Goal: Information Seeking & Learning: Check status

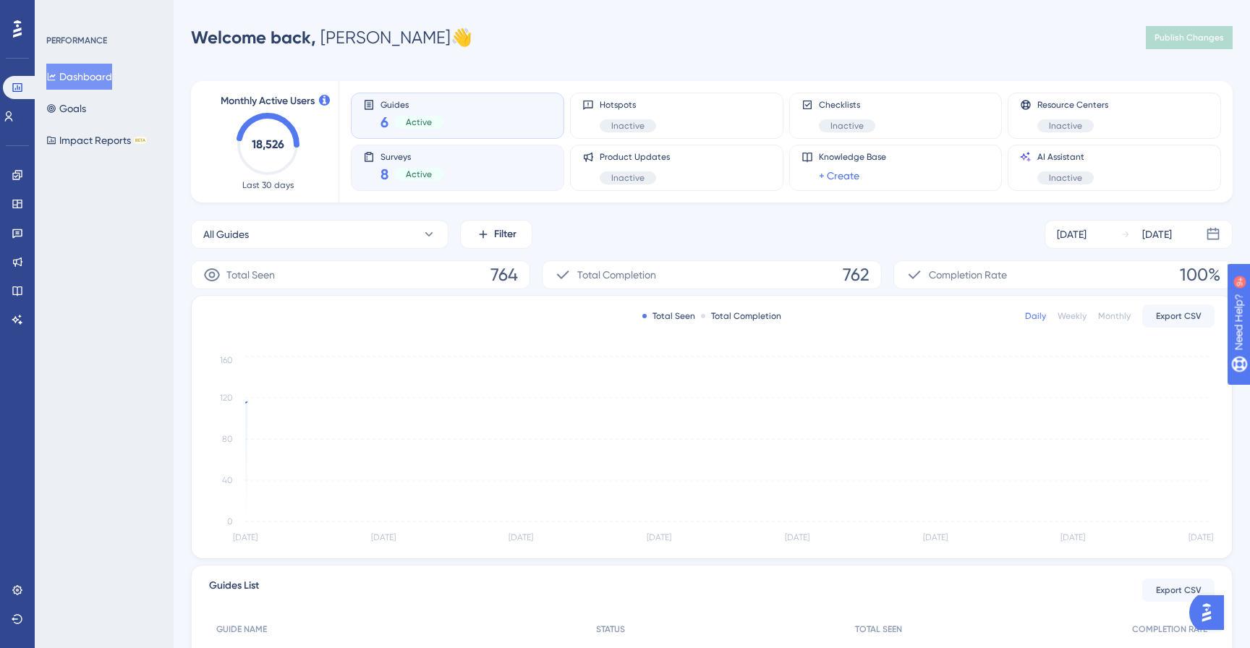
click at [459, 161] on div "Surveys 8 Active" at bounding box center [457, 167] width 189 height 33
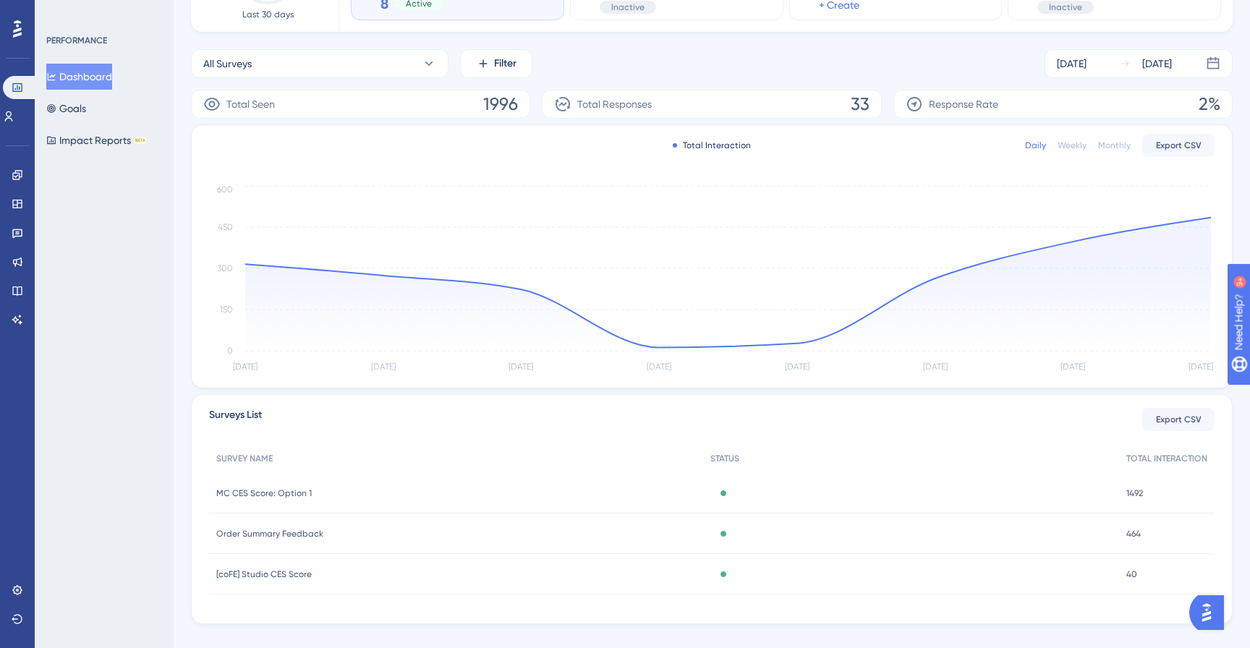
scroll to position [193, 0]
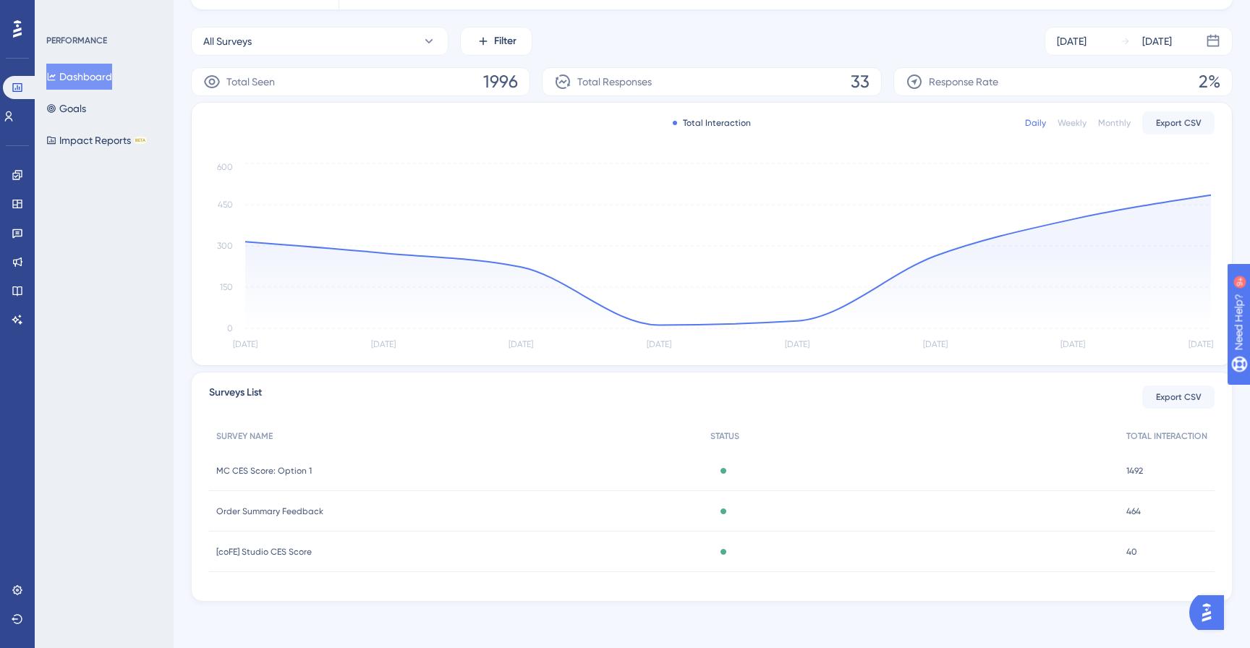
click at [312, 512] on span "Order Summary Feedback" at bounding box center [269, 512] width 107 height 12
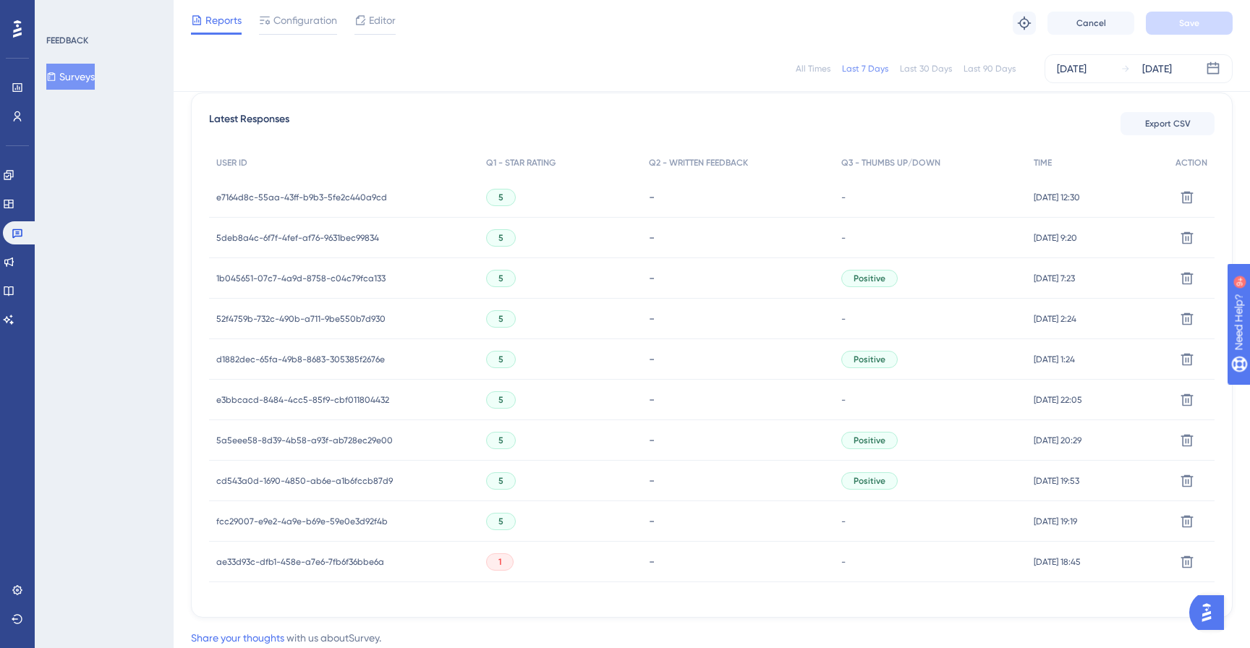
scroll to position [453, 0]
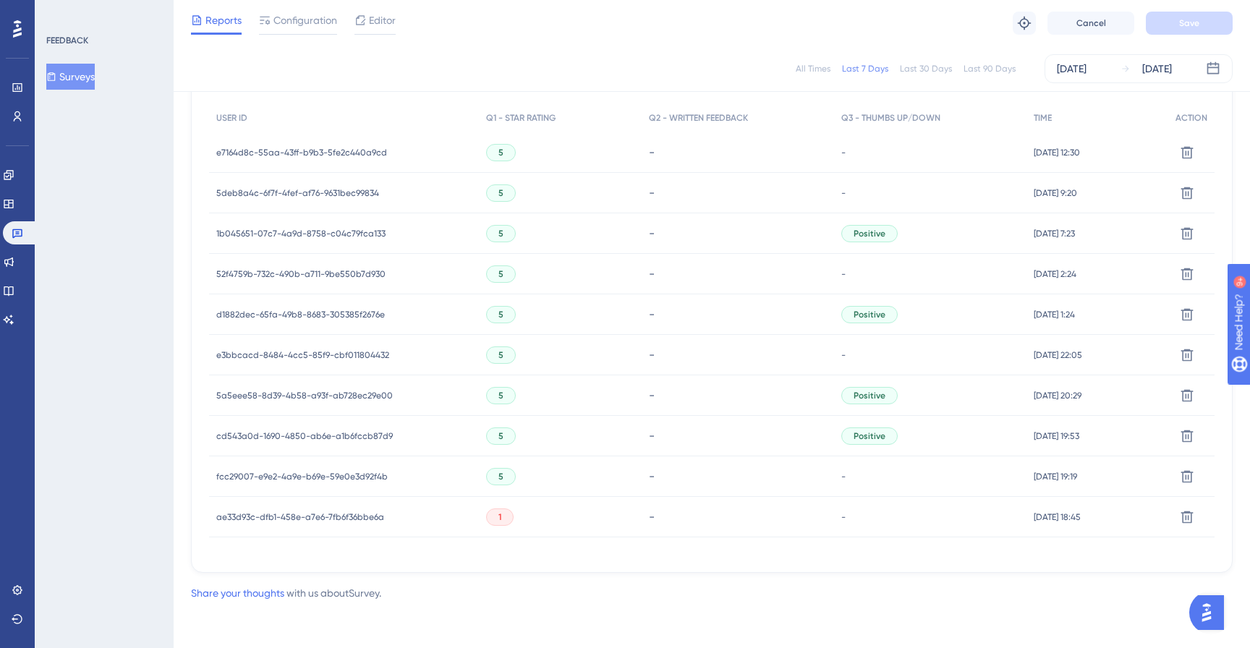
click at [321, 231] on span "1b045651-07c7-4a9d-8758-c04c79fca133" at bounding box center [300, 234] width 169 height 12
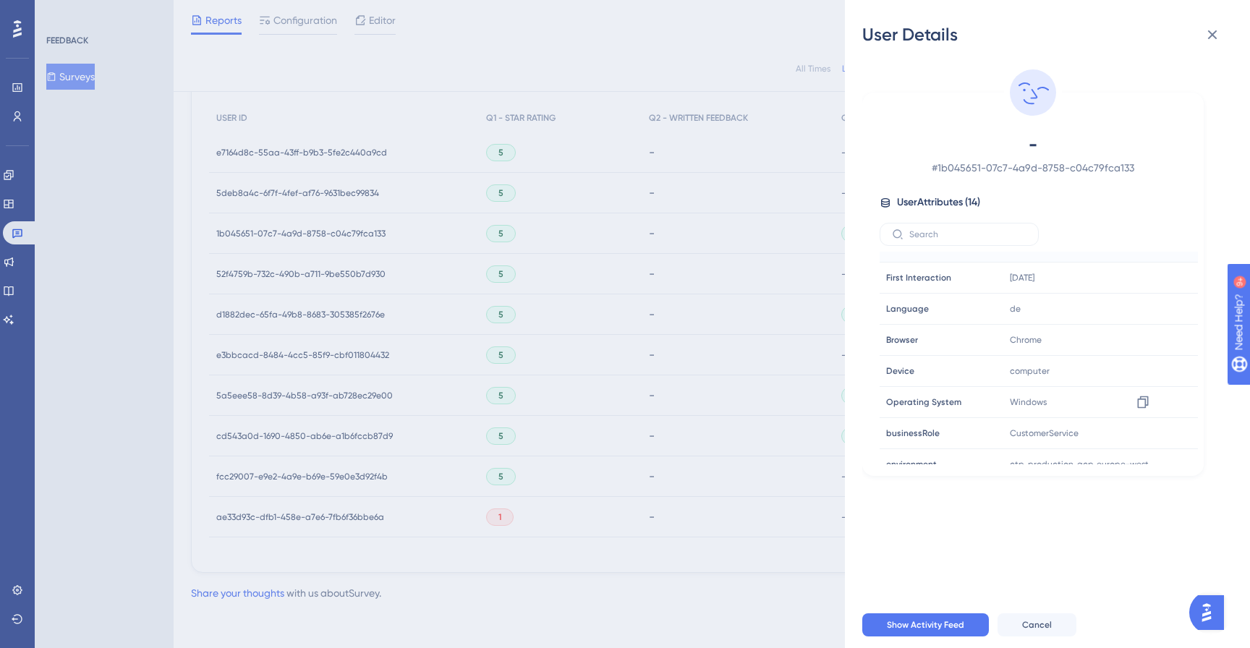
scroll to position [223, 0]
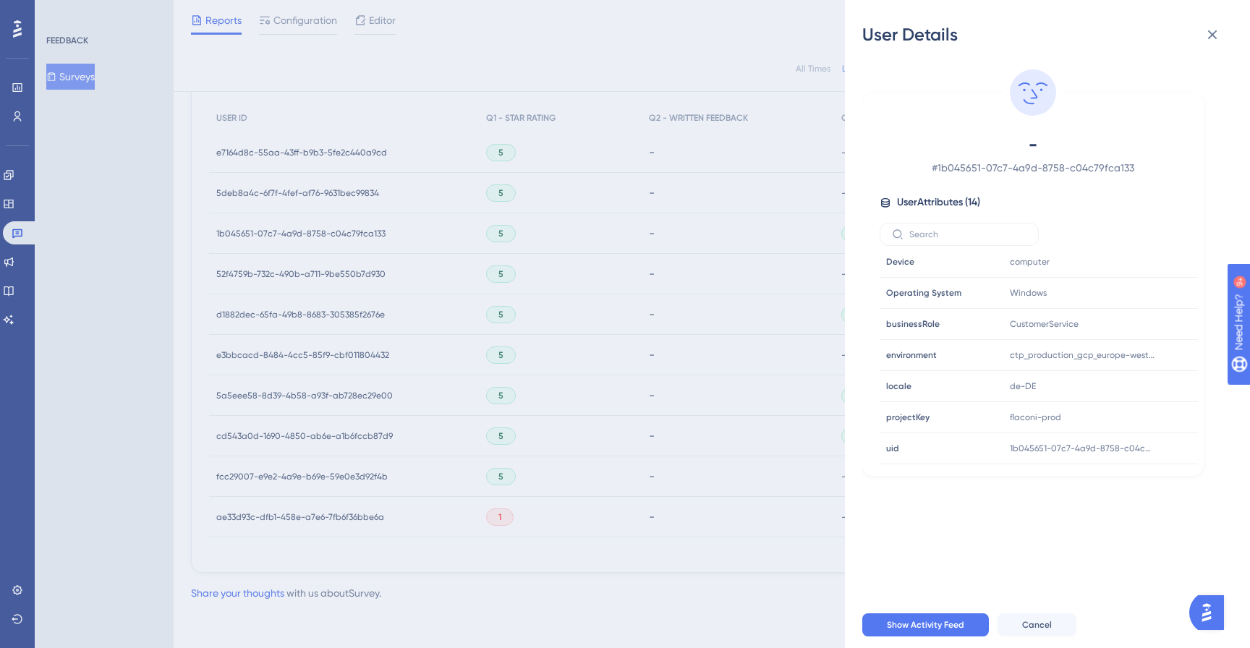
click at [480, 413] on div "User Details - # 1b045651-07c7-4a9d-8758-c04c79fca133 User Attributes ( 14 ) Em…" at bounding box center [625, 324] width 1250 height 648
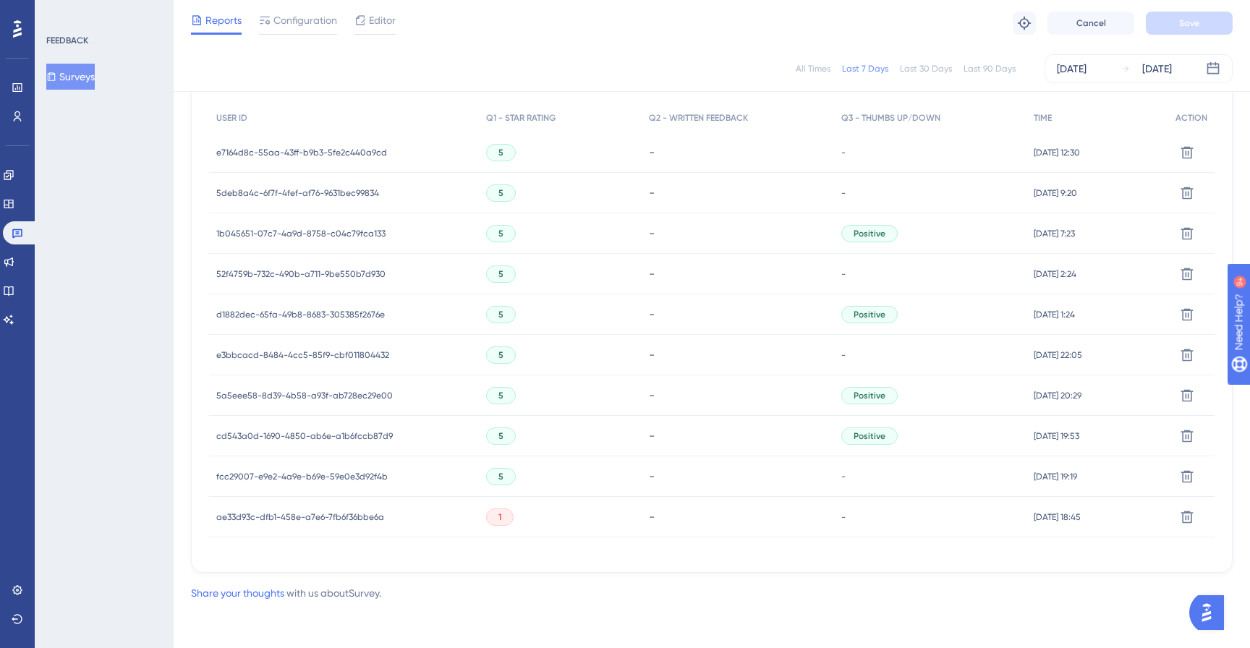
click at [459, 398] on div "5a5eee58-8d39-4b58-a93f-ab728ec29e00 5a5eee58-8d39-4b58-a93f-ab728ec29e00" at bounding box center [344, 395] width 270 height 41
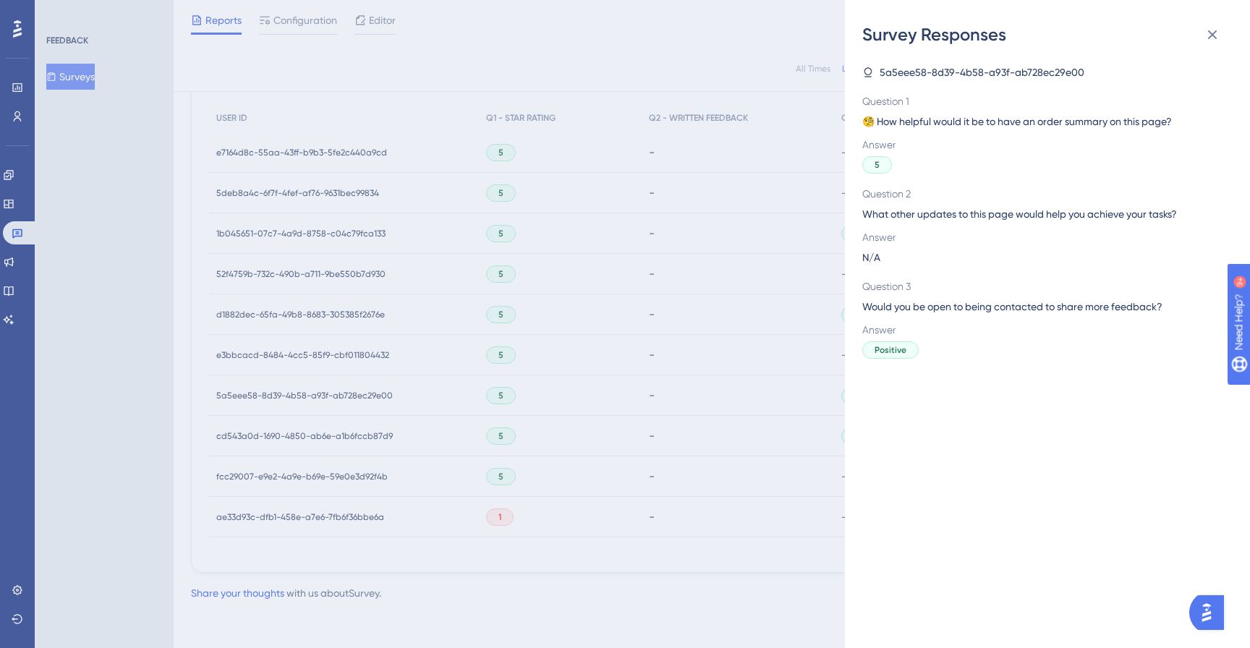
click at [922, 74] on span "5a5eee58-8d39-4b58-a93f-ab728ec29e00" at bounding box center [982, 72] width 205 height 17
click at [1209, 38] on icon at bounding box center [1212, 34] width 9 height 9
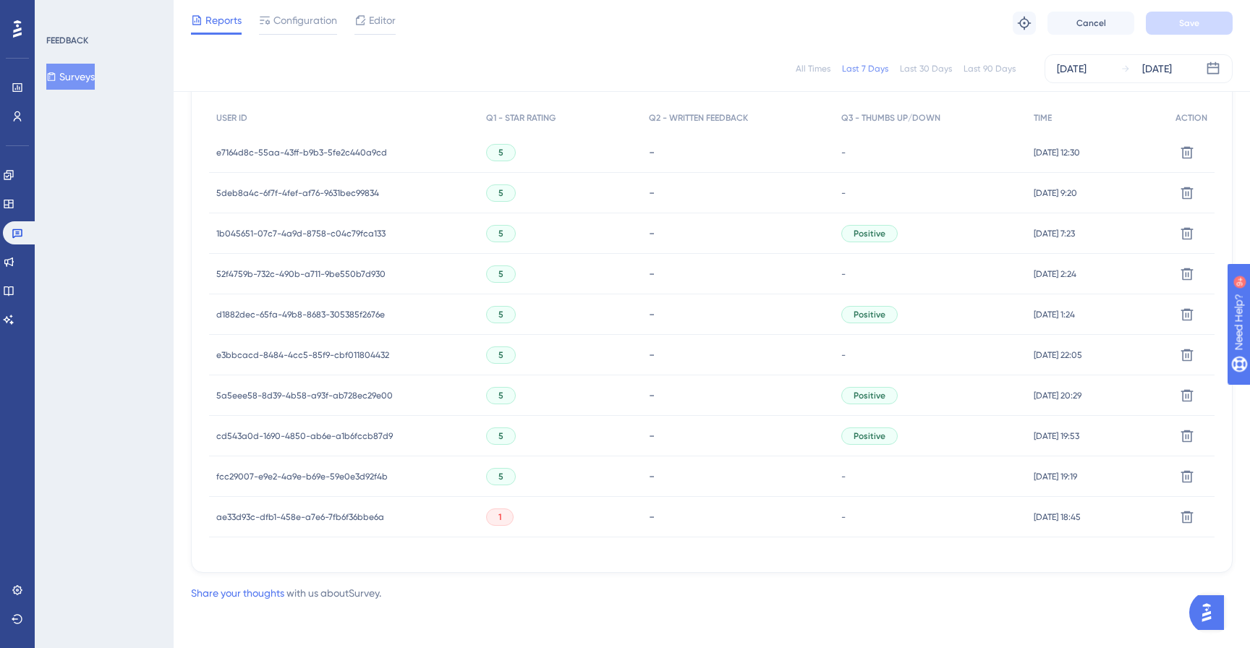
click at [344, 391] on span "5a5eee58-8d39-4b58-a93f-ab728ec29e00" at bounding box center [304, 396] width 176 height 12
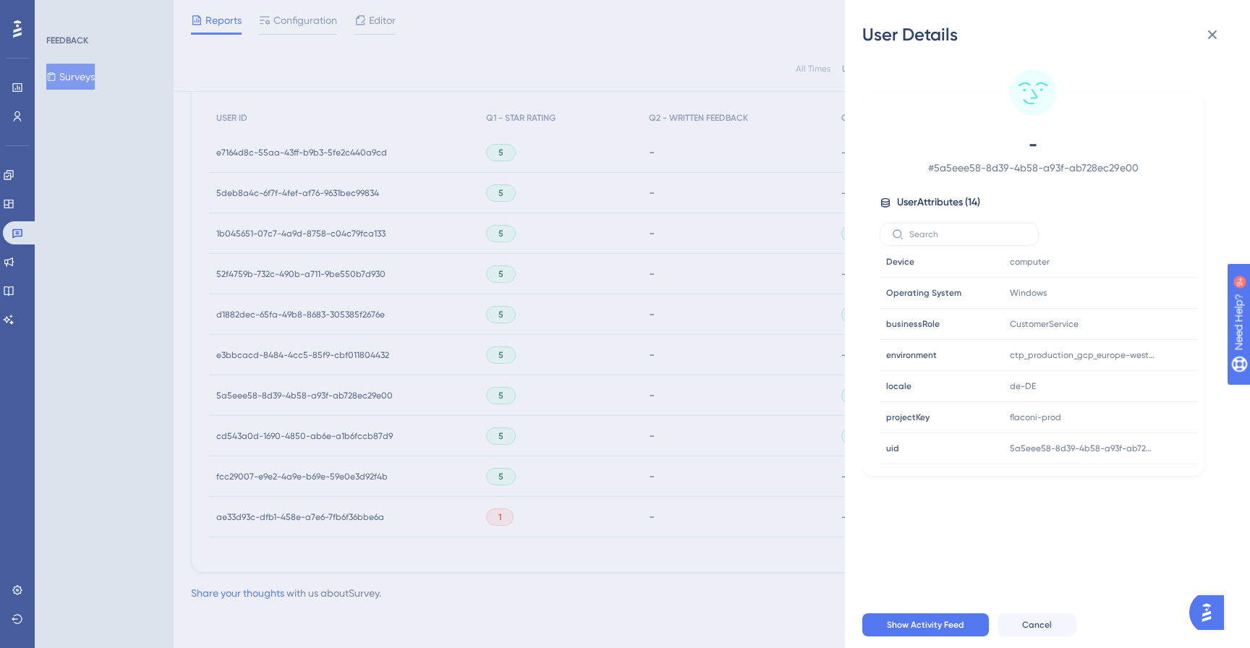
click at [358, 500] on div "User Details - # 5a5eee58-8d39-4b58-a93f-ab728ec29e00 User Attributes ( 14 ) Em…" at bounding box center [625, 324] width 1250 height 648
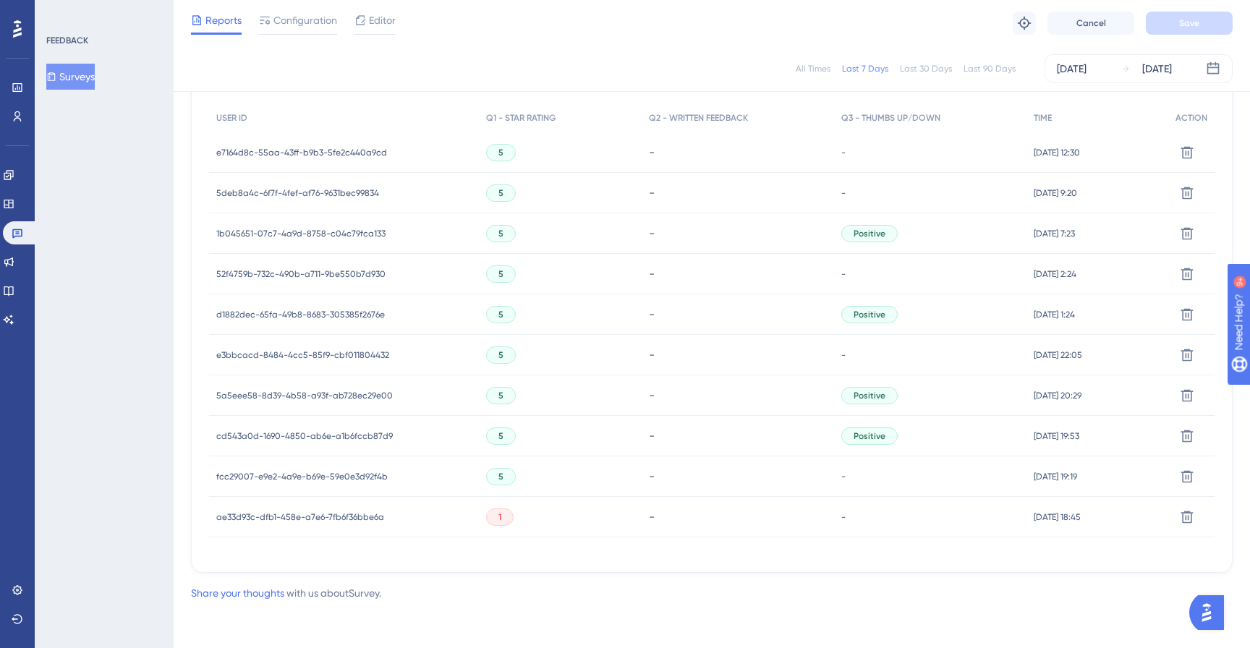
click at [371, 433] on span "cd543a0d-1690-4850-ab6e-a1b6fccb87d9" at bounding box center [304, 436] width 176 height 12
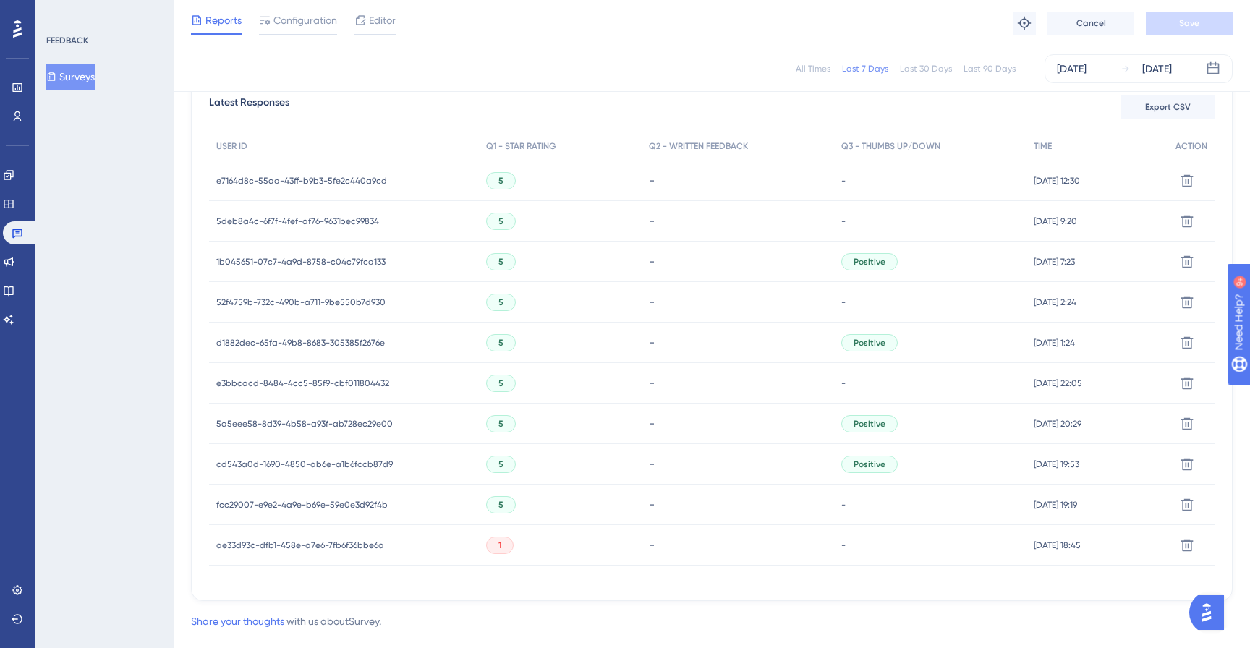
scroll to position [453, 0]
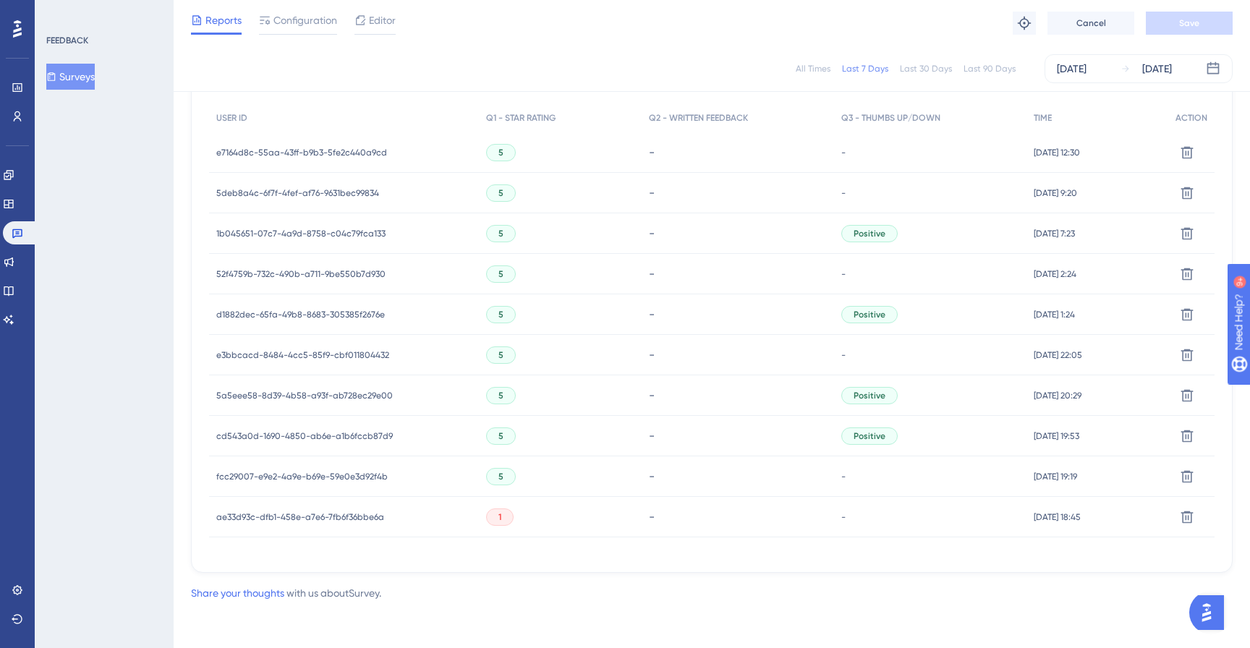
click at [853, 318] on span "Positive" at bounding box center [869, 315] width 32 height 12
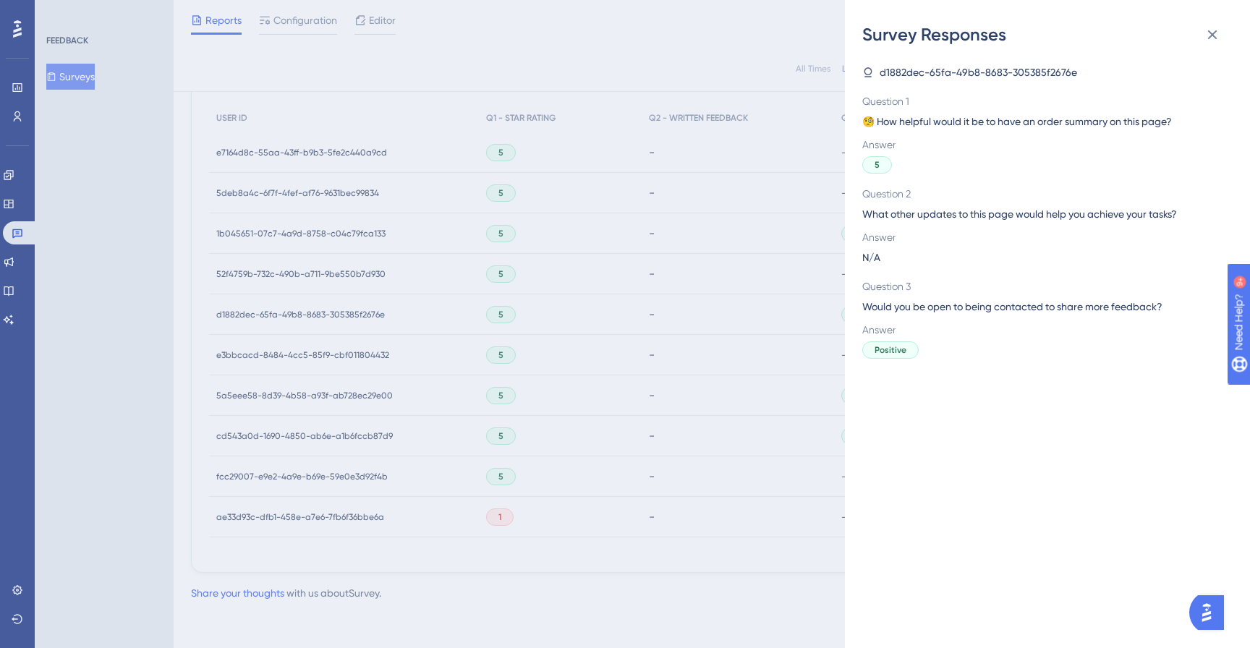
click at [565, 276] on div "Survey Responses d1882dec-65fa-49b8-8683-305385f2676e Question 1 🧐 How helpful …" at bounding box center [625, 324] width 1250 height 648
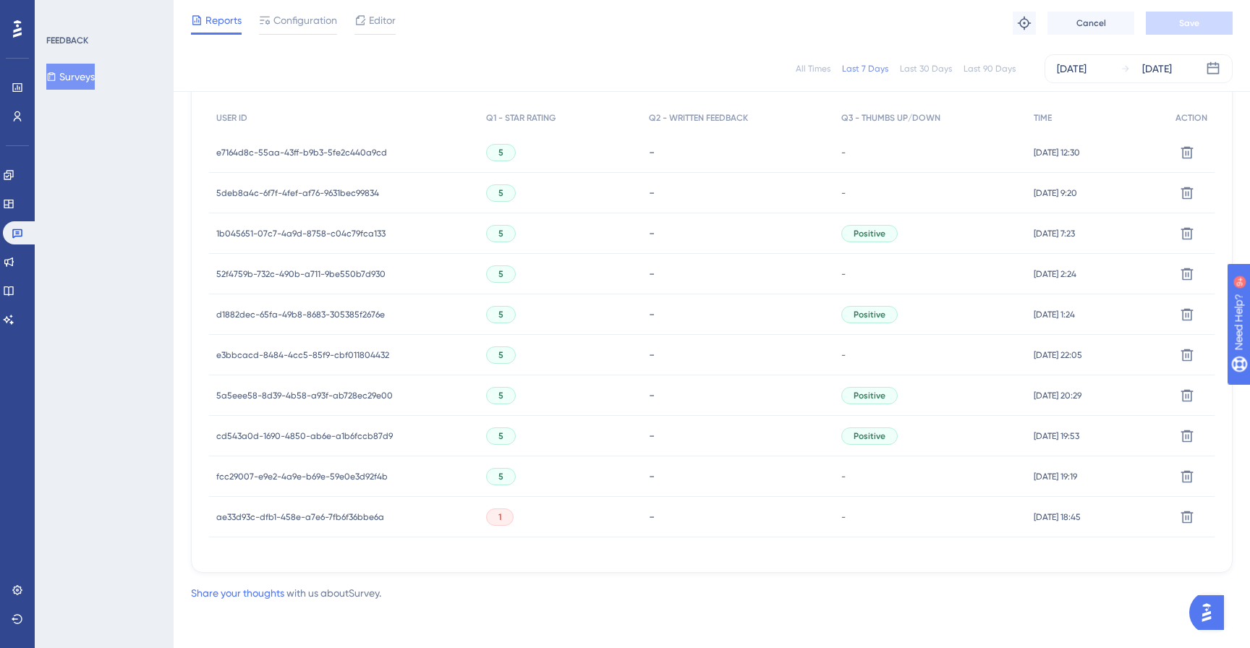
click at [343, 320] on div "d1882dec-65fa-49b8-8683-305385f2676e d1882dec-65fa-49b8-8683-305385f2676e" at bounding box center [300, 314] width 169 height 41
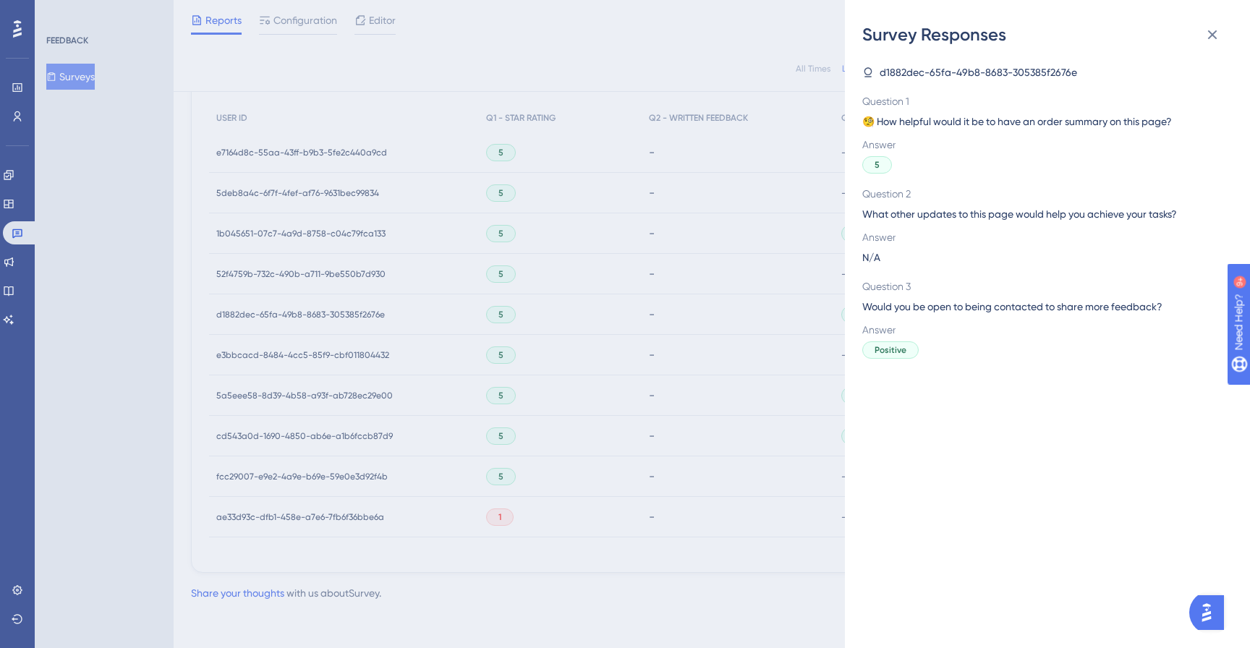
click at [1004, 70] on span "d1882dec-65fa-49b8-8683-305385f2676e" at bounding box center [978, 72] width 197 height 17
click at [1208, 30] on icon at bounding box center [1212, 34] width 9 height 9
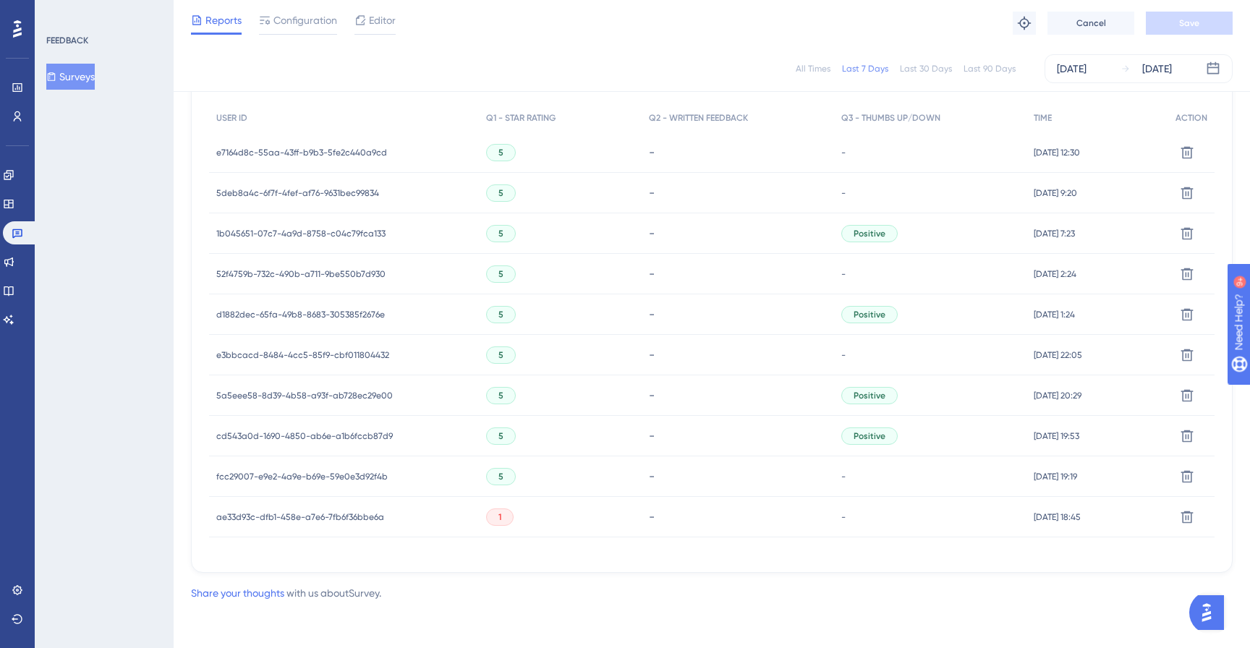
click at [336, 316] on span "d1882dec-65fa-49b8-8683-305385f2676e" at bounding box center [300, 315] width 169 height 12
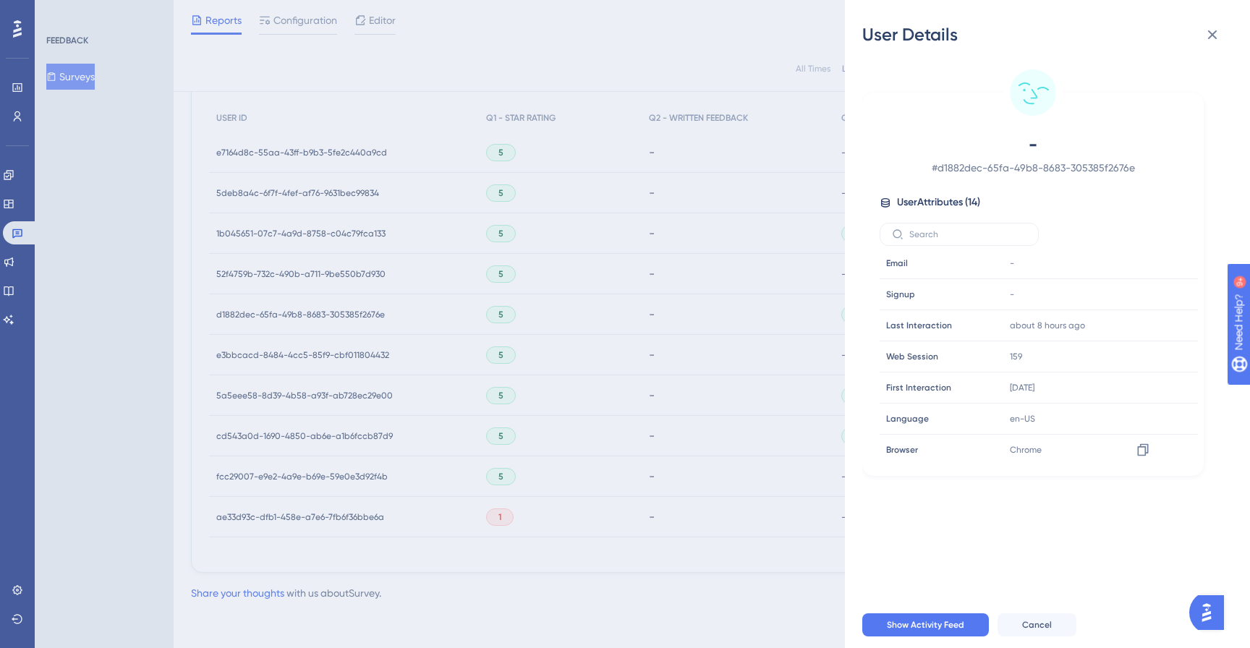
scroll to position [223, 0]
click at [1137, 416] on icon at bounding box center [1142, 418] width 11 height 12
